Goal: Register for event/course

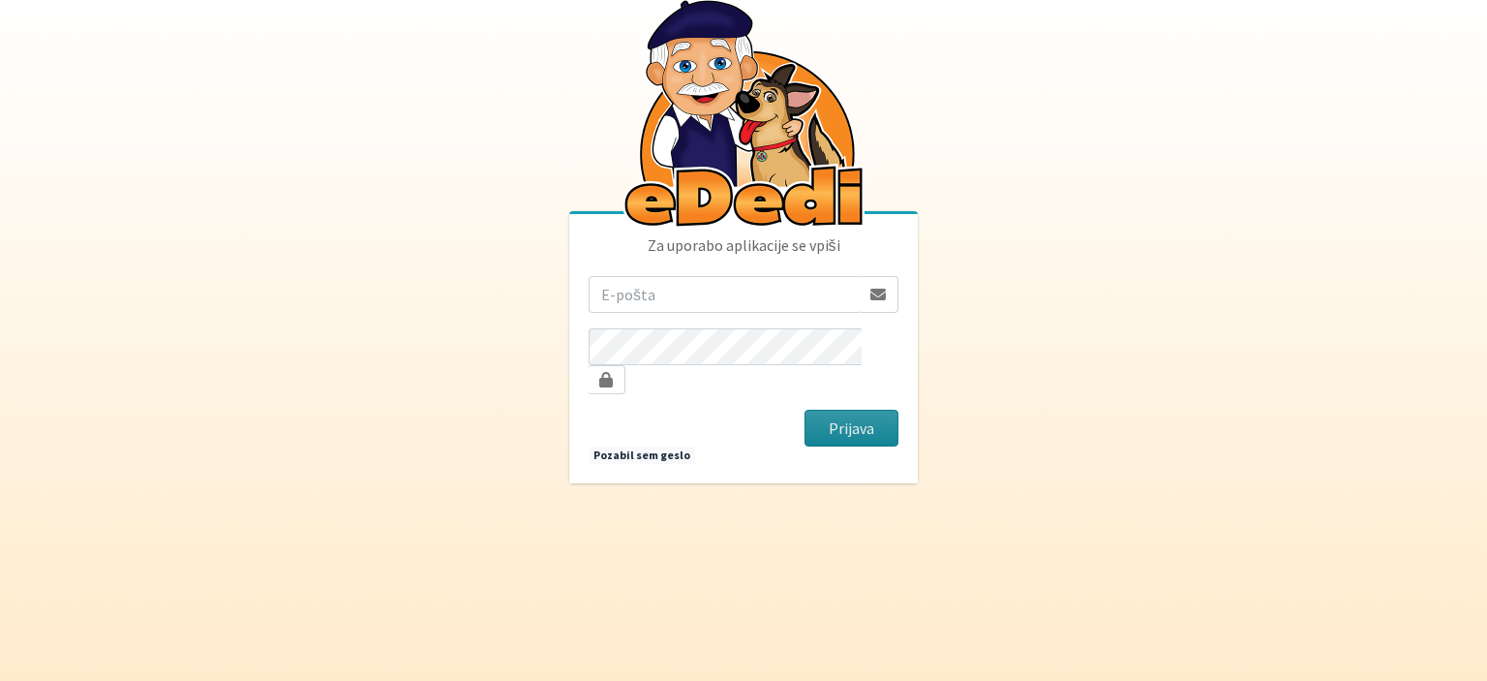
type input "peter.dovc@bf.uni-lj.si"
click at [848, 417] on button "Prijava" at bounding box center [851, 428] width 94 height 37
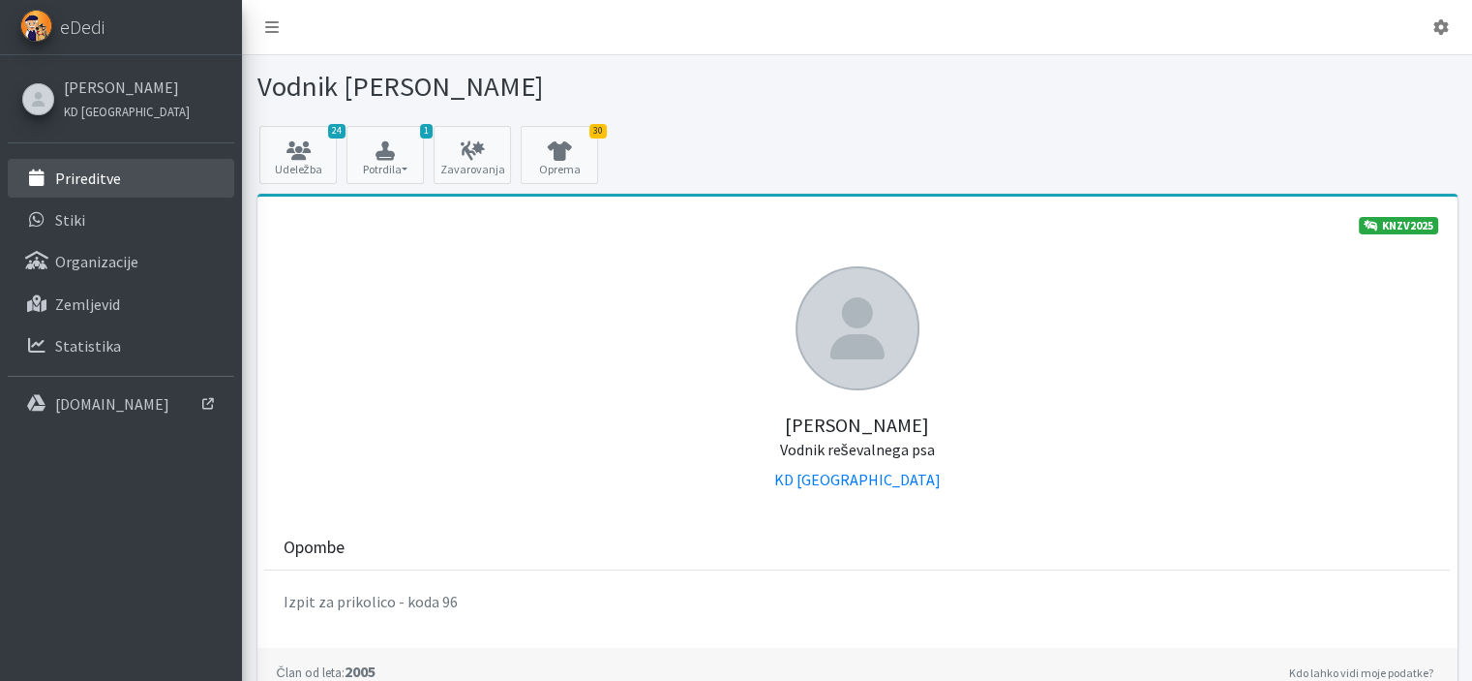
click at [94, 173] on p "Prireditve" at bounding box center [88, 177] width 66 height 19
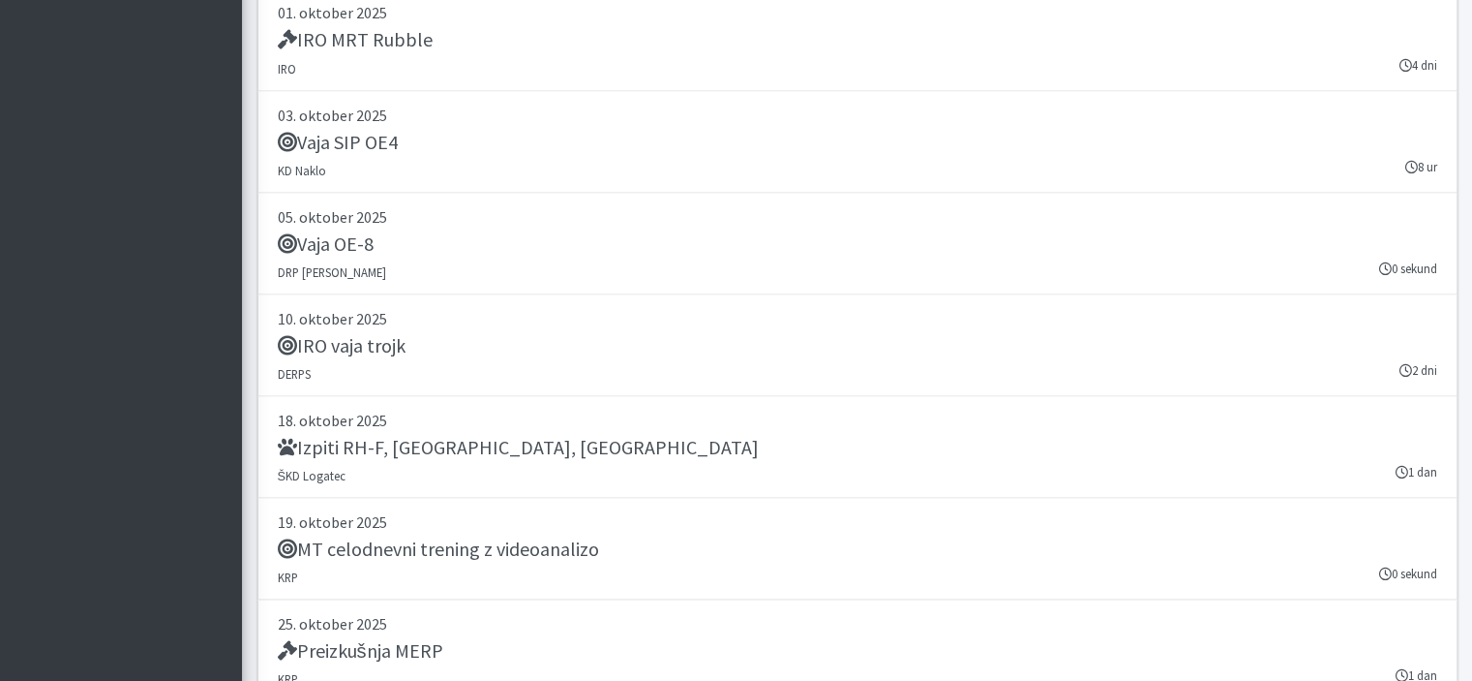
scroll to position [3679, 0]
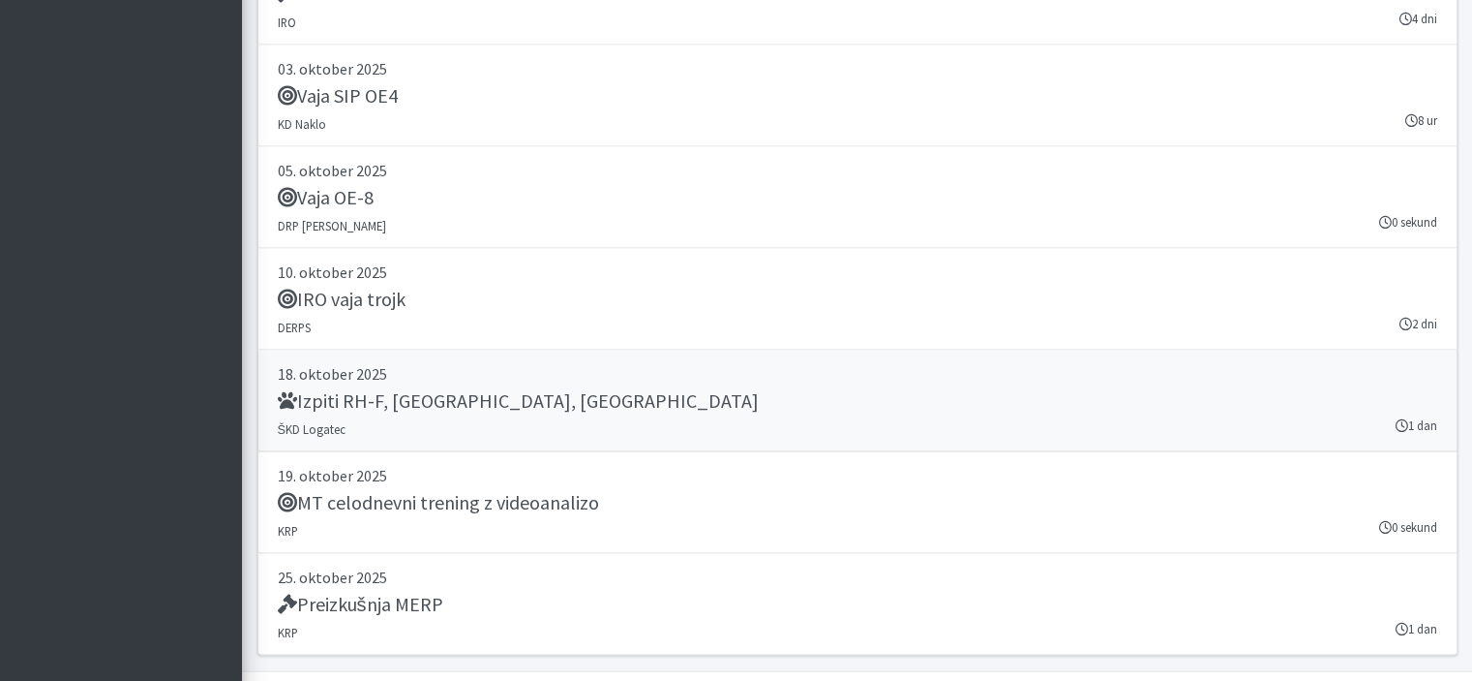
click at [364, 388] on h5 "Izpiti RH-F, [GEOGRAPHIC_DATA], [GEOGRAPHIC_DATA]" at bounding box center [518, 399] width 481 height 23
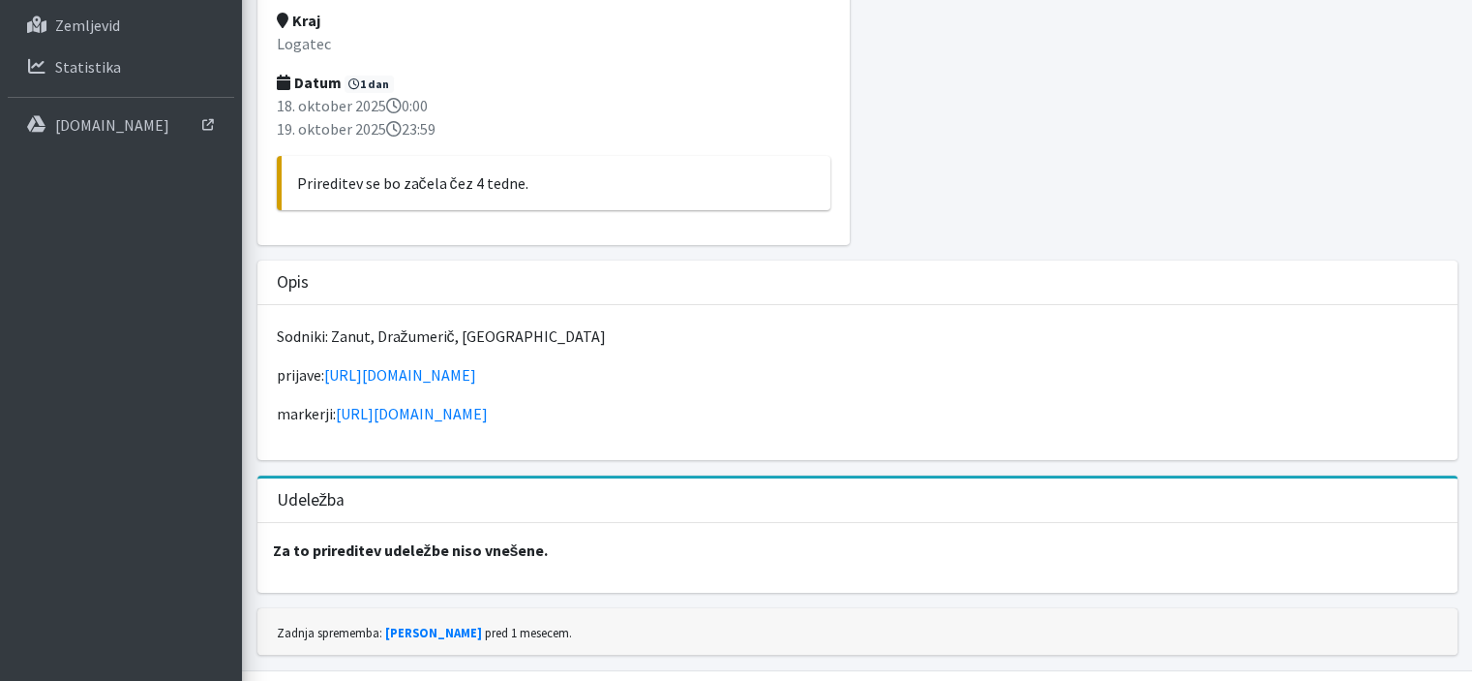
scroll to position [288, 0]
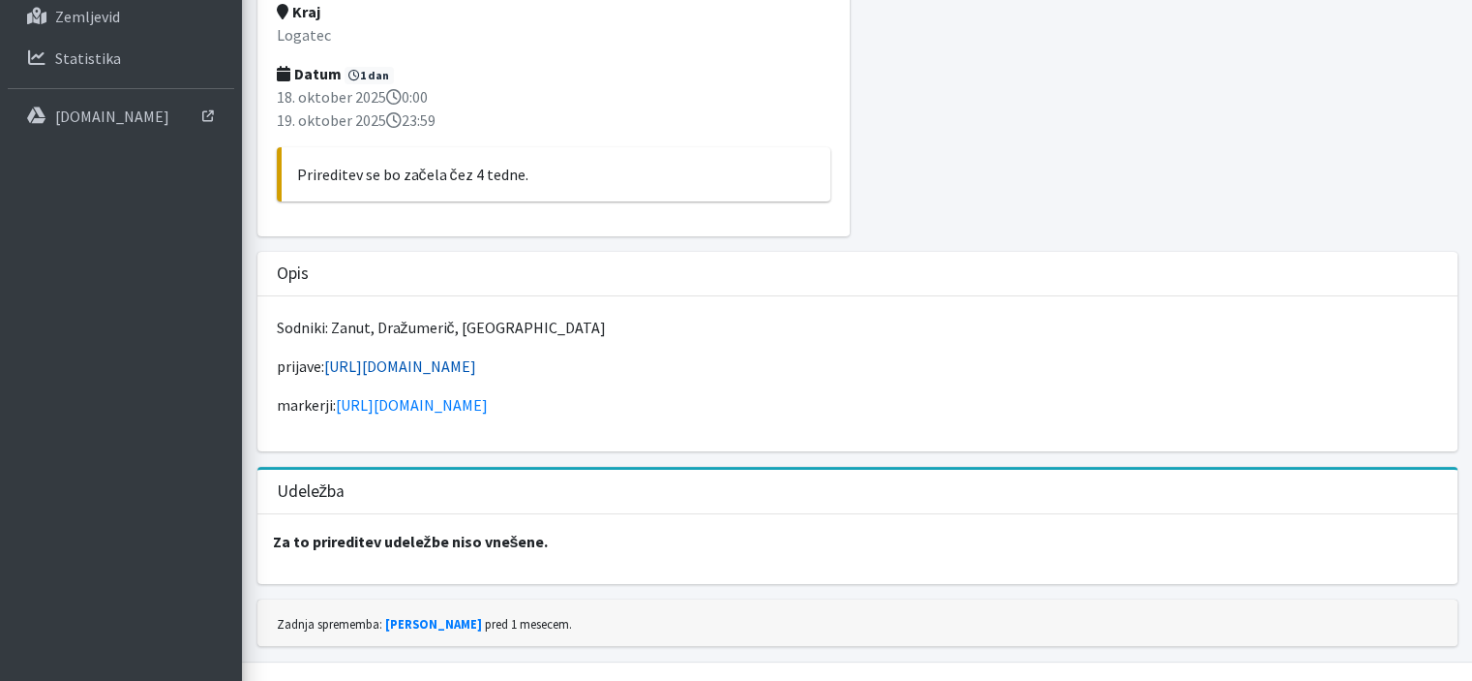
click at [476, 356] on link "https://forms.gle/diF7ZQaUdvAr2fye6" at bounding box center [400, 365] width 152 height 19
